Goal: Information Seeking & Learning: Learn about a topic

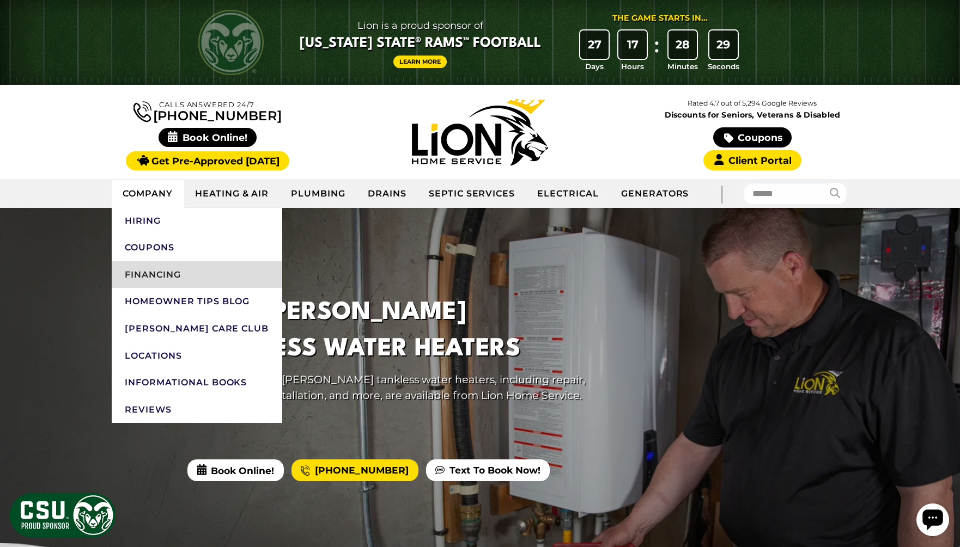
click at [148, 274] on link "Financing" at bounding box center [197, 274] width 170 height 27
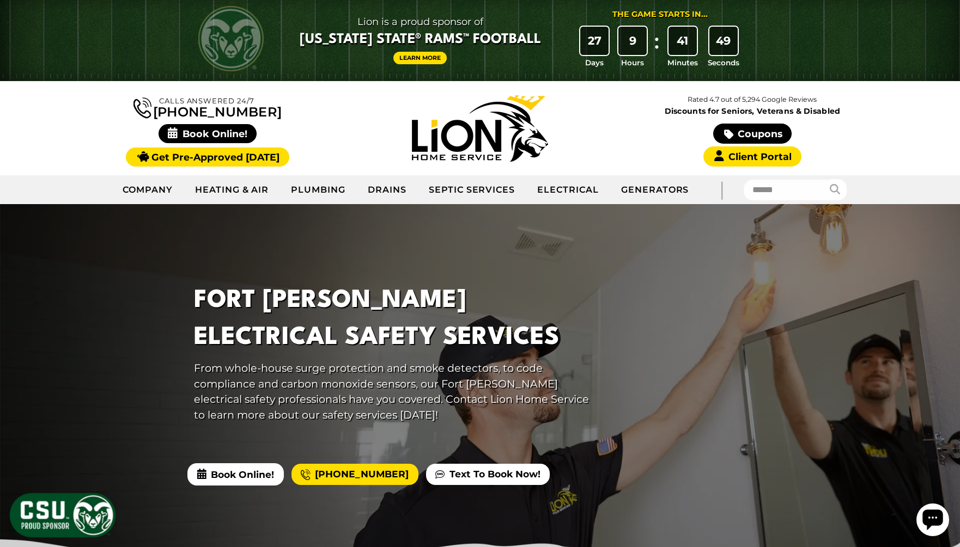
scroll to position [5, 0]
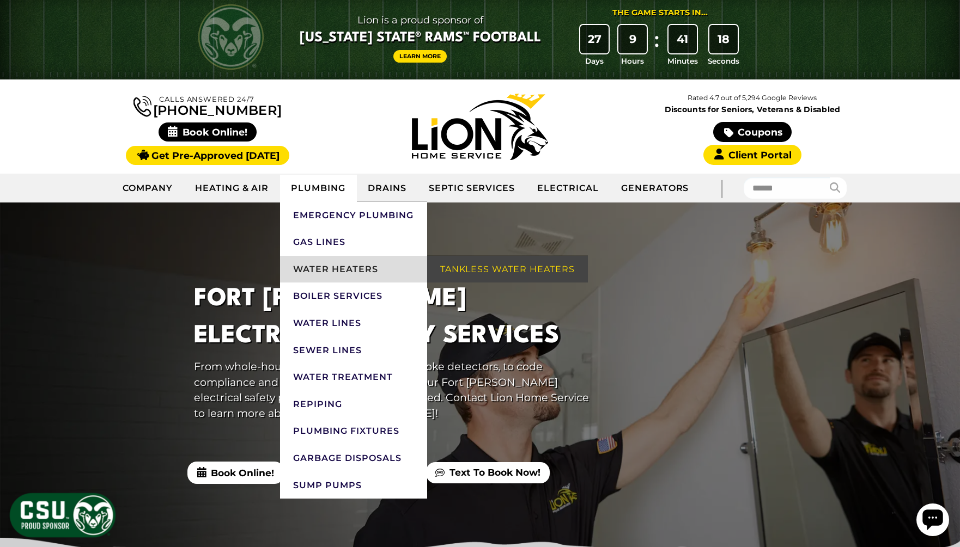
click at [341, 268] on link "Water Heaters" at bounding box center [353, 269] width 146 height 27
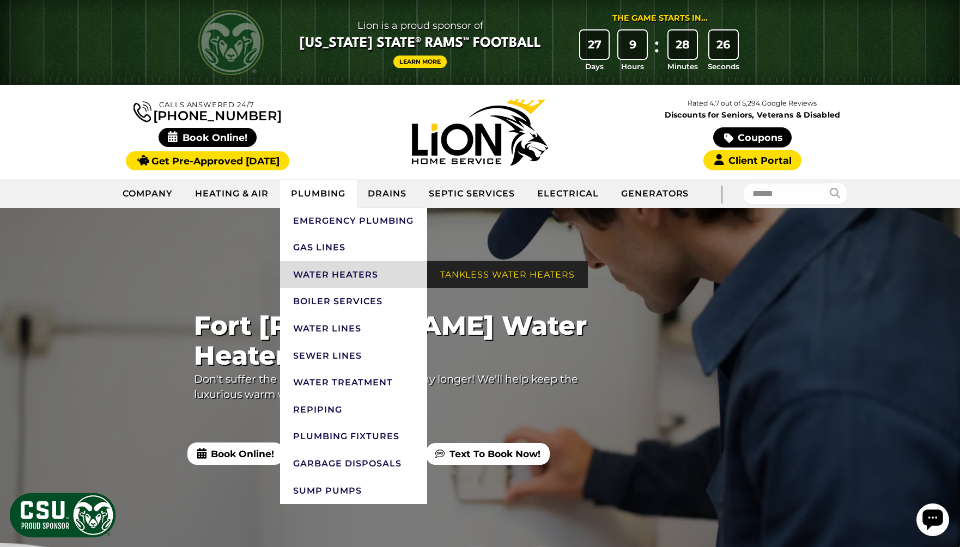
click at [502, 274] on link "Tankless Water Heaters" at bounding box center [507, 274] width 161 height 27
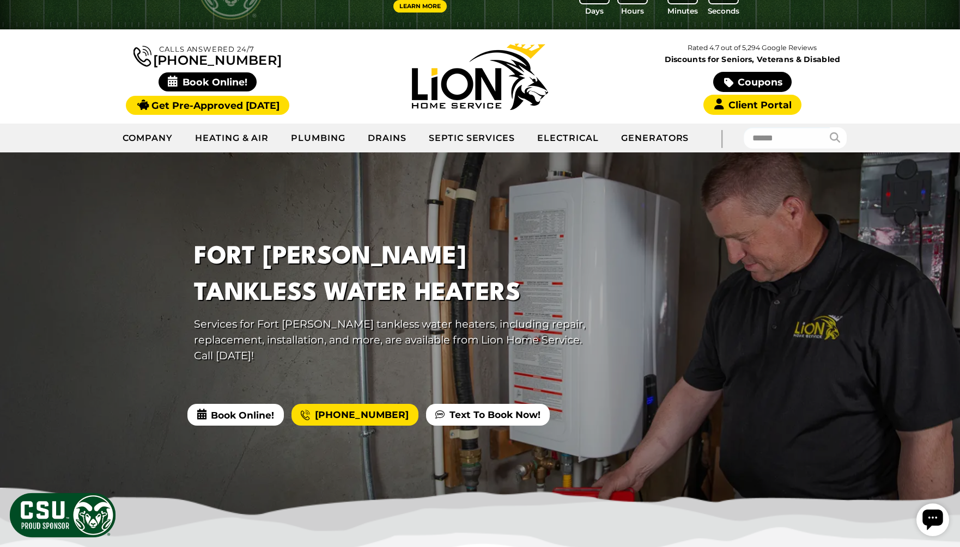
scroll to position [60, 0]
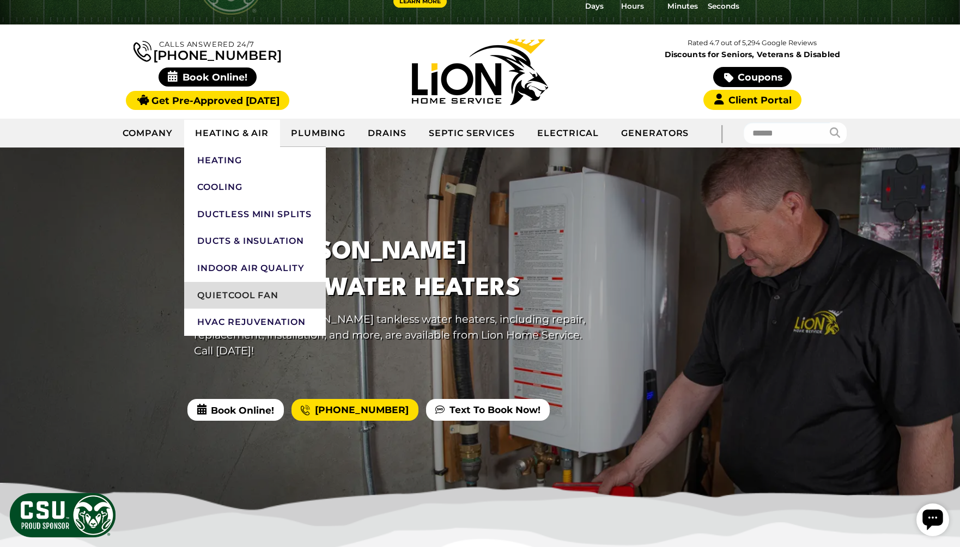
click at [265, 302] on link "QuietCool Fan" at bounding box center [255, 295] width 142 height 27
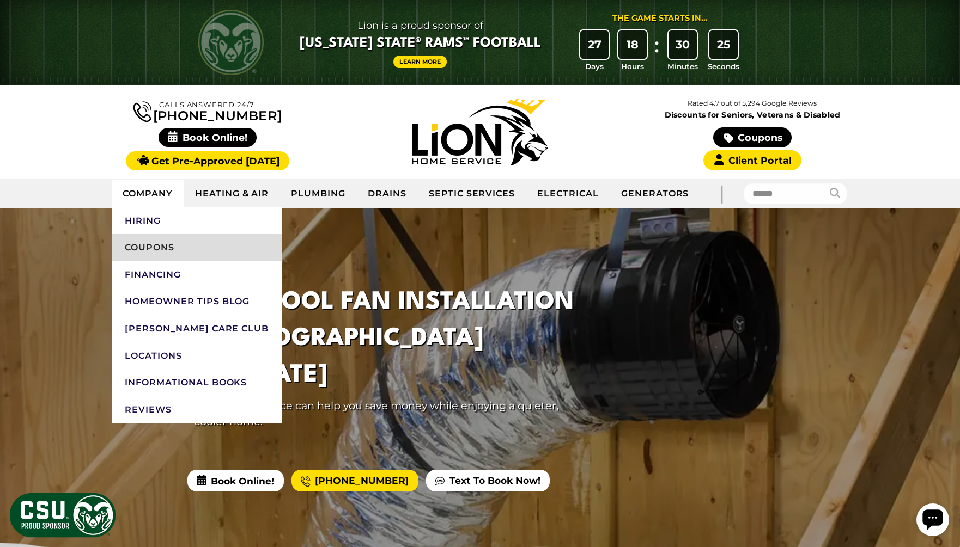
click at [144, 247] on link "Coupons" at bounding box center [197, 247] width 170 height 27
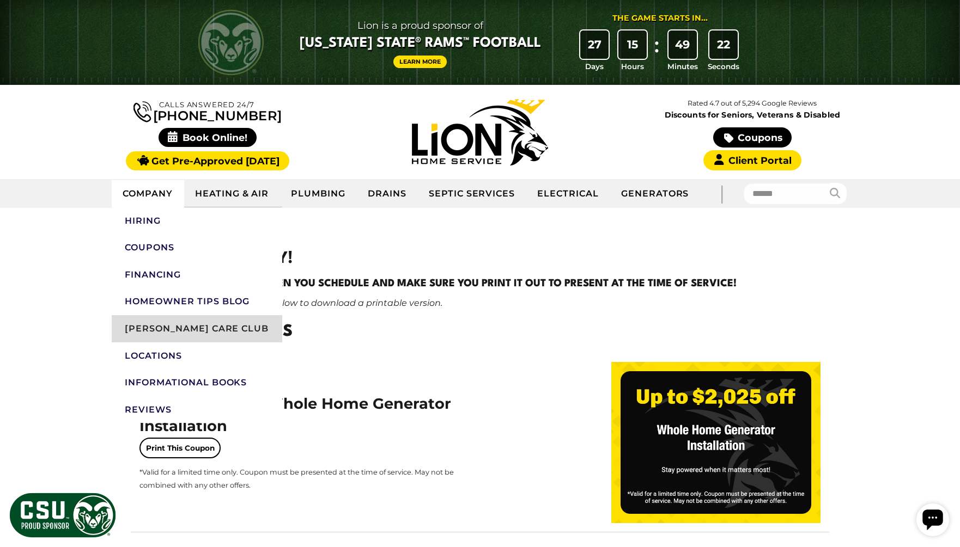
click at [156, 332] on link "[PERSON_NAME] Care Club" at bounding box center [197, 328] width 170 height 27
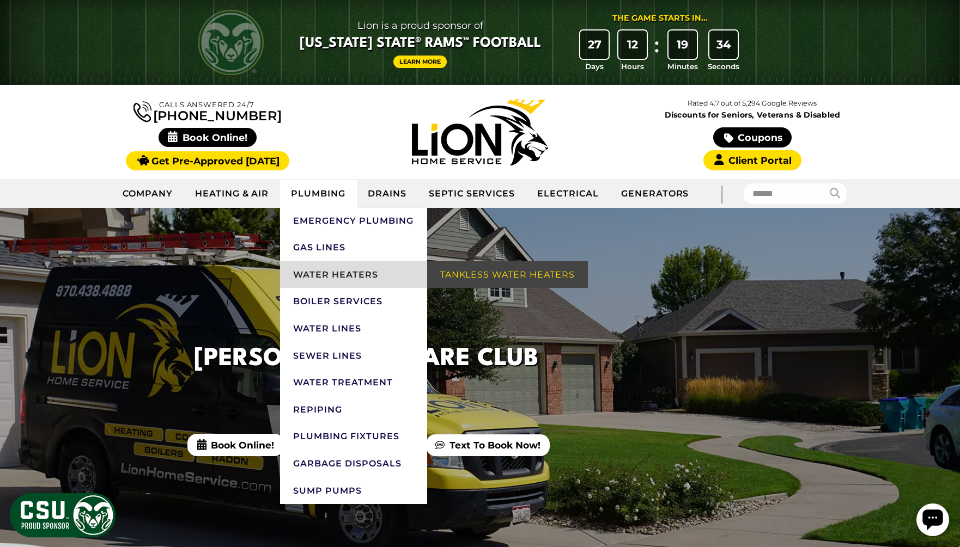
click at [322, 279] on link "Water Heaters" at bounding box center [353, 274] width 146 height 27
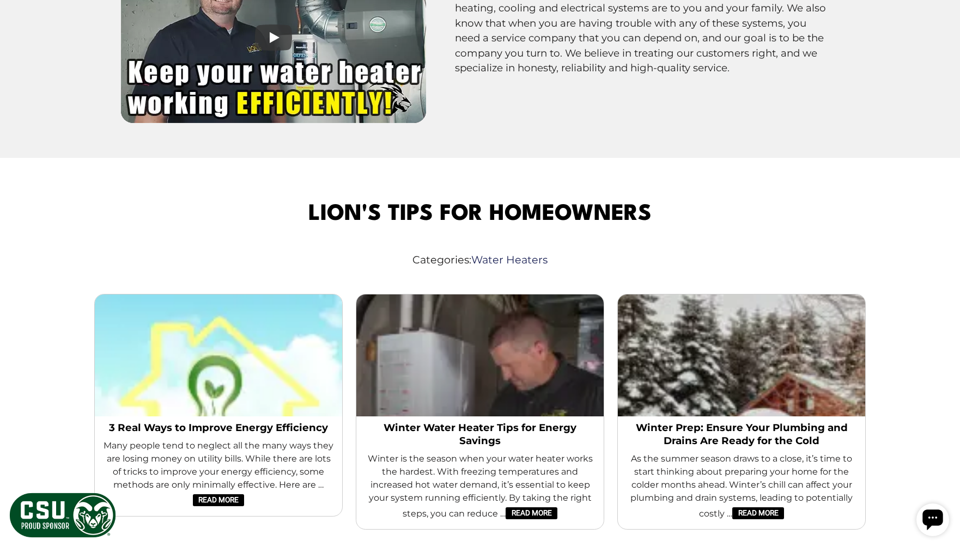
scroll to position [3354, 0]
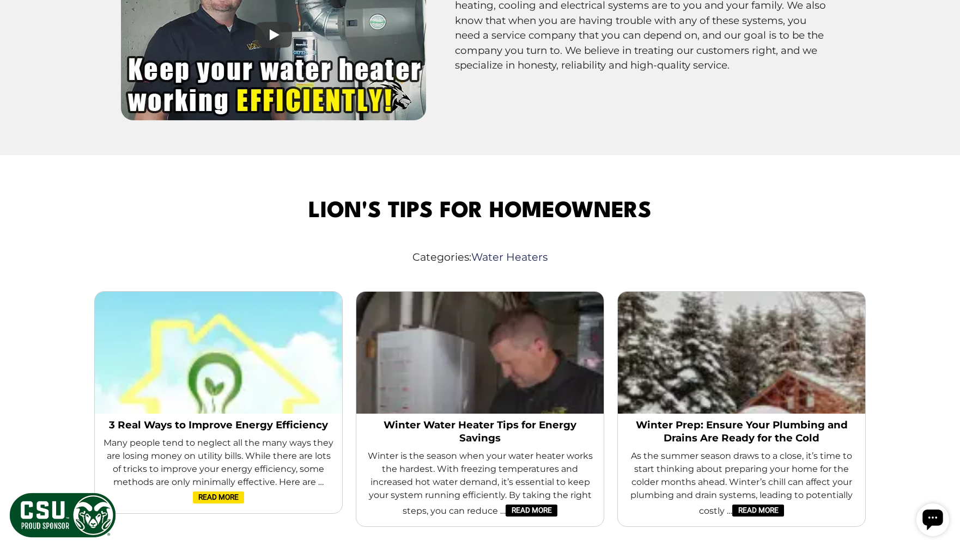
click at [218, 492] on link "Read More" at bounding box center [218, 498] width 51 height 12
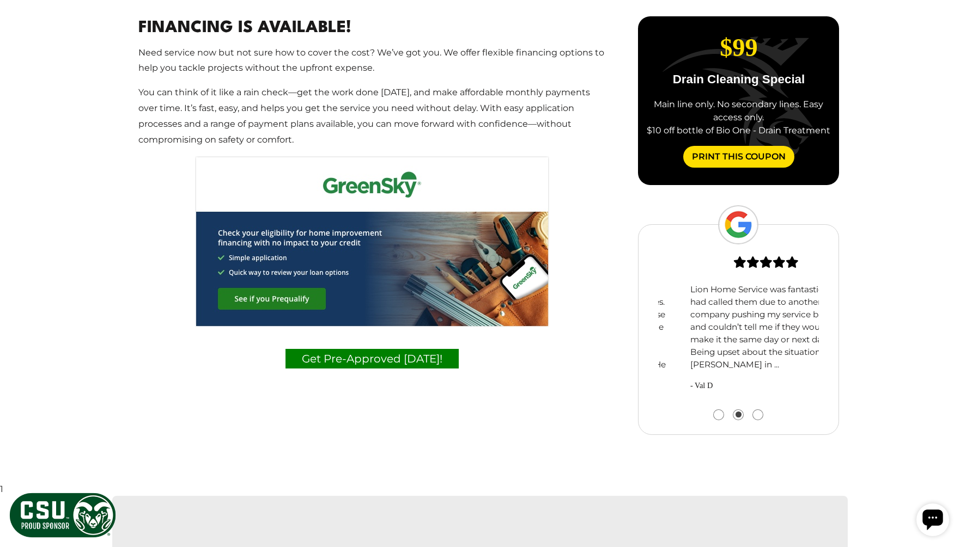
scroll to position [708, 0]
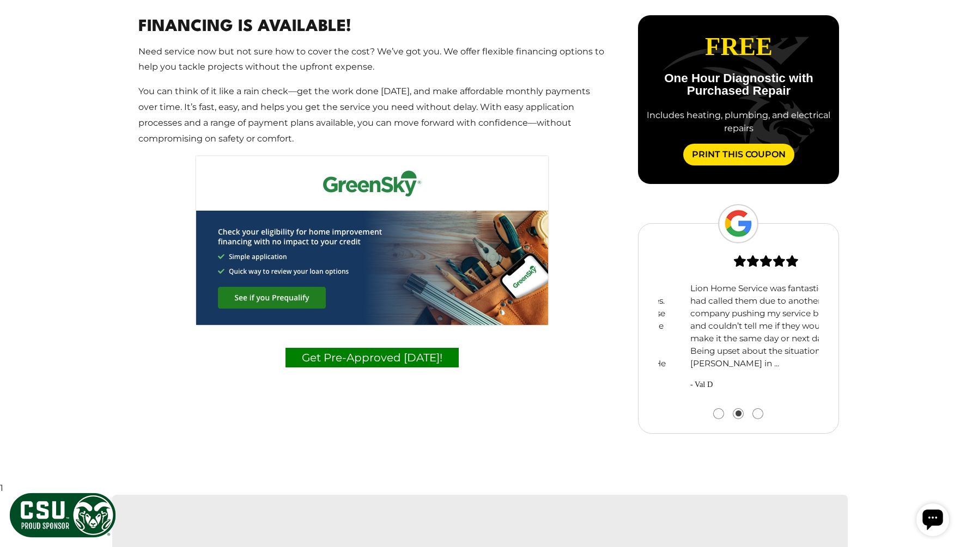
click at [339, 185] on img at bounding box center [372, 240] width 354 height 171
